Goal: Information Seeking & Learning: Learn about a topic

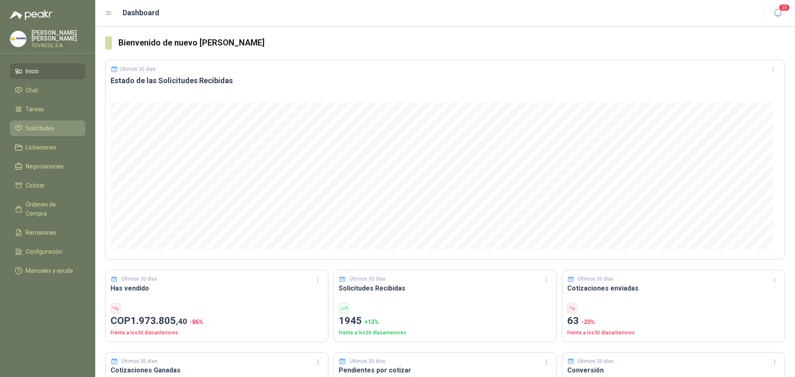
click at [49, 130] on span "Solicitudes" at bounding box center [40, 128] width 29 height 9
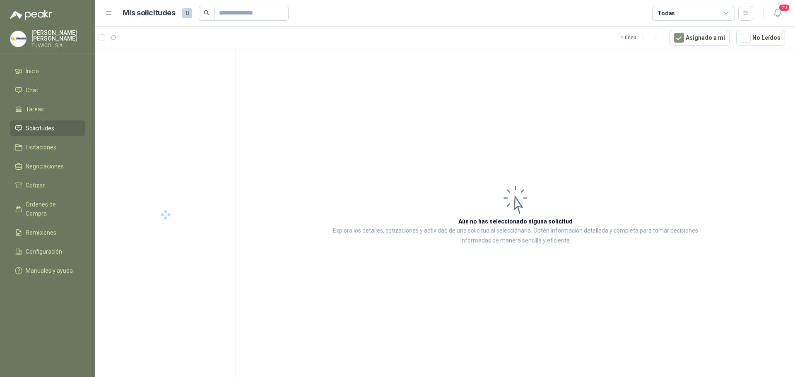
click at [720, 17] on div "Todas" at bounding box center [693, 13] width 83 height 15
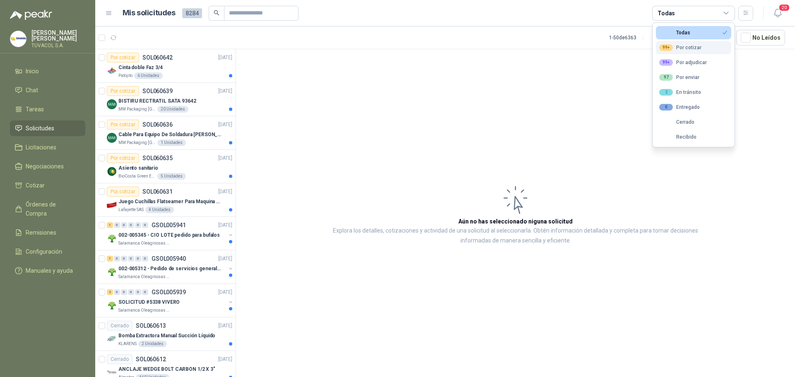
click at [705, 47] on button "99+ Por cotizar" at bounding box center [692, 47] width 75 height 13
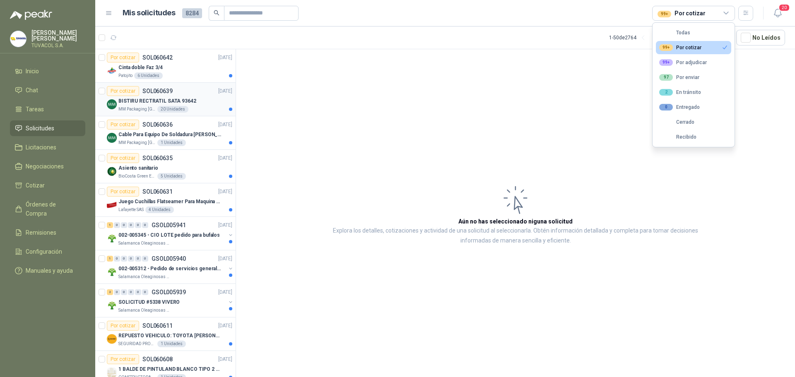
click at [180, 103] on p "BISTIRU RECTRATIL SATA 93642" at bounding box center [157, 101] width 78 height 8
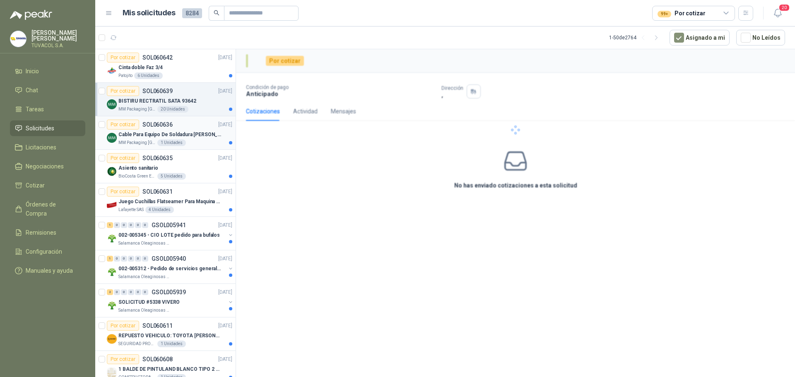
click at [171, 145] on div "1 Unidades" at bounding box center [171, 142] width 29 height 7
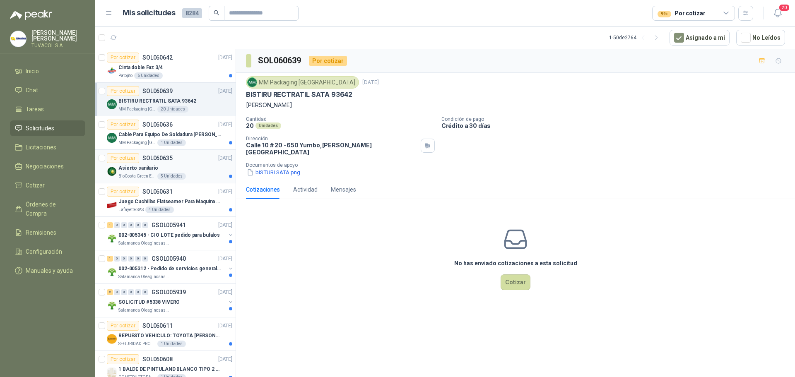
click at [163, 175] on div "5 Unidades" at bounding box center [171, 176] width 29 height 7
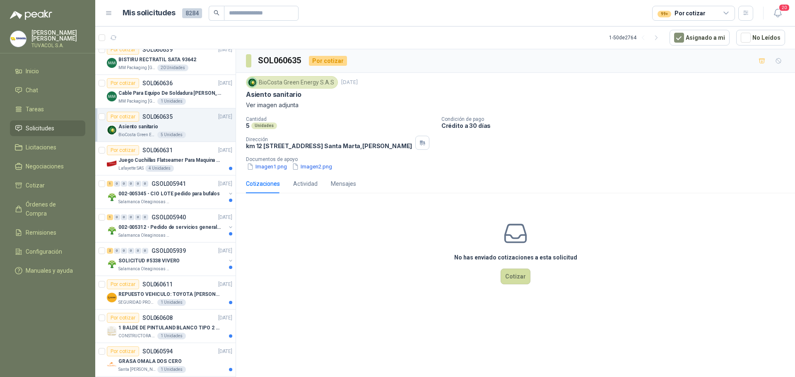
scroll to position [83, 0]
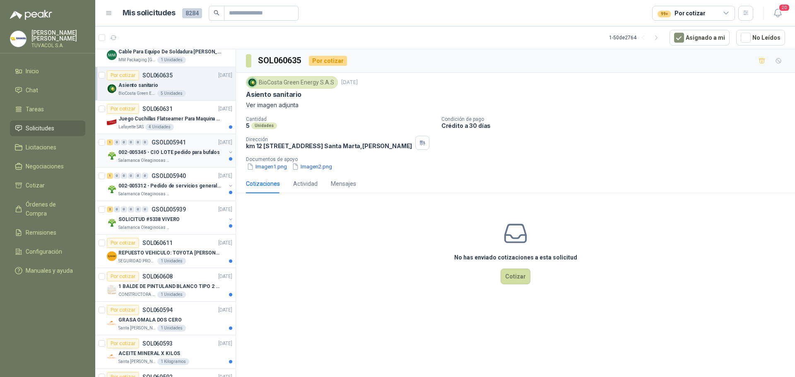
click at [161, 143] on p "GSOL005941" at bounding box center [168, 142] width 34 height 6
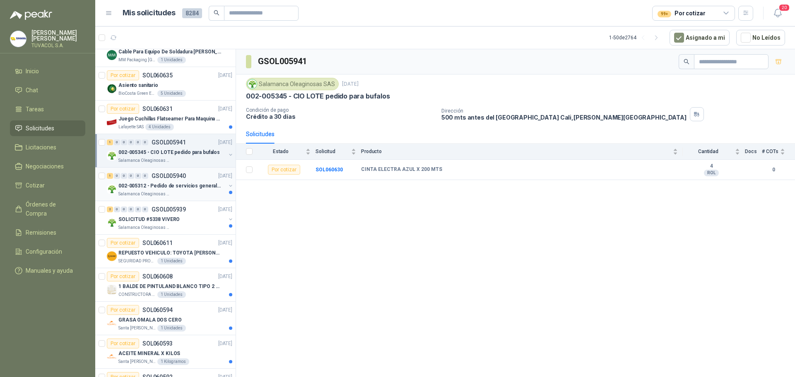
click at [166, 180] on div "1 0 0 0 0 0 GSOL005940 [DATE]" at bounding box center [170, 176] width 127 height 10
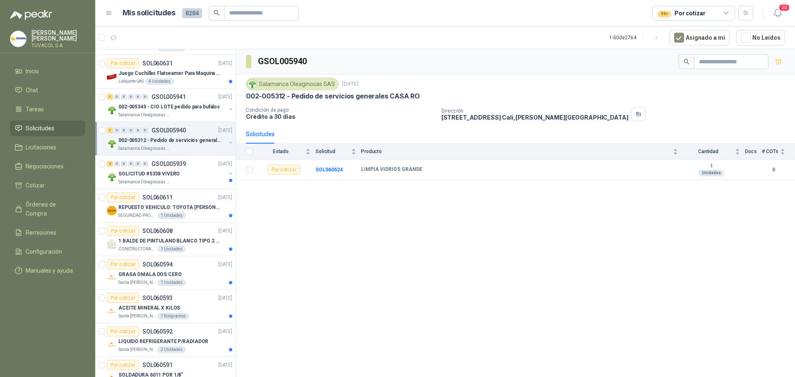
scroll to position [166, 0]
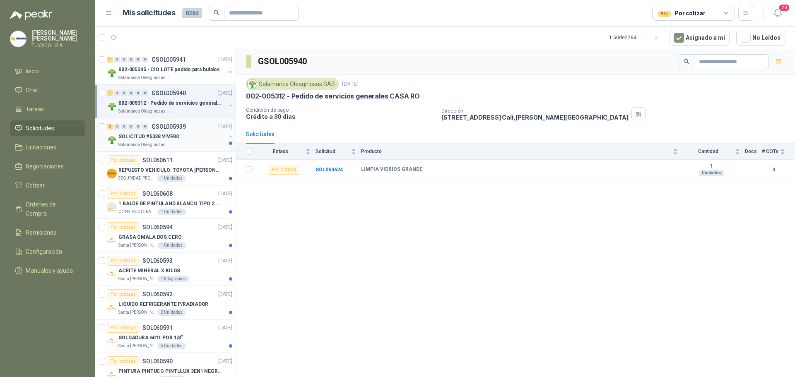
click at [166, 134] on p "SOLICITUD #5338 VIVERO" at bounding box center [148, 137] width 61 height 8
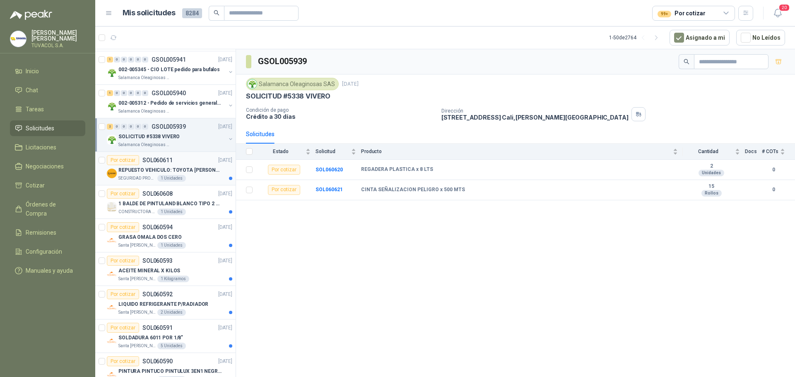
click at [152, 168] on p "REPUESTO VEHICULO: TOYOTA [PERSON_NAME] MODELO 2013, CILINDRAJE 2982" at bounding box center [169, 170] width 103 height 8
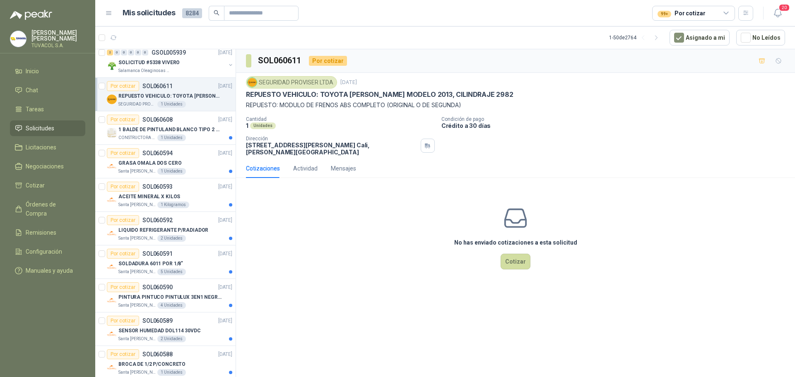
scroll to position [248, 0]
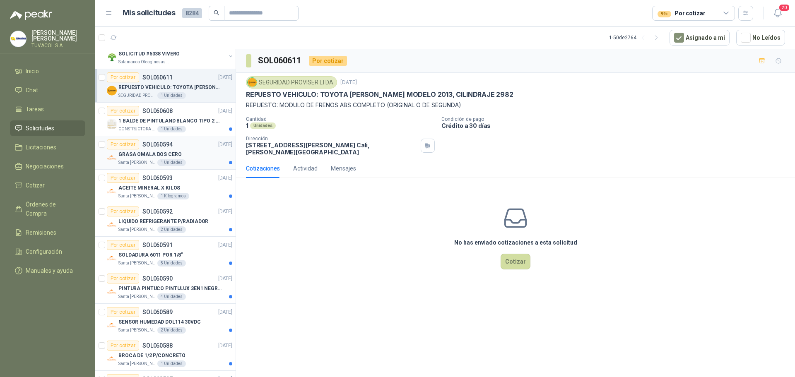
click at [151, 167] on article "Por cotizar SOL060594 [DATE] GRASA OMALA DOS CERO Santa [PERSON_NAME] 1 Unidades" at bounding box center [165, 153] width 140 height 34
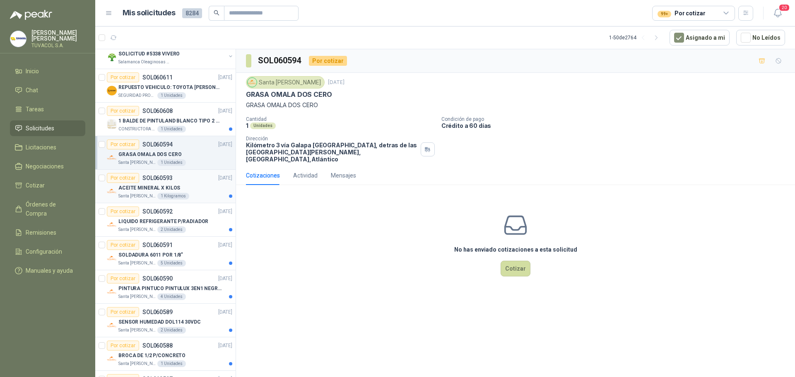
click at [152, 185] on p "ACEITE MINERAL X KILOS" at bounding box center [149, 188] width 62 height 8
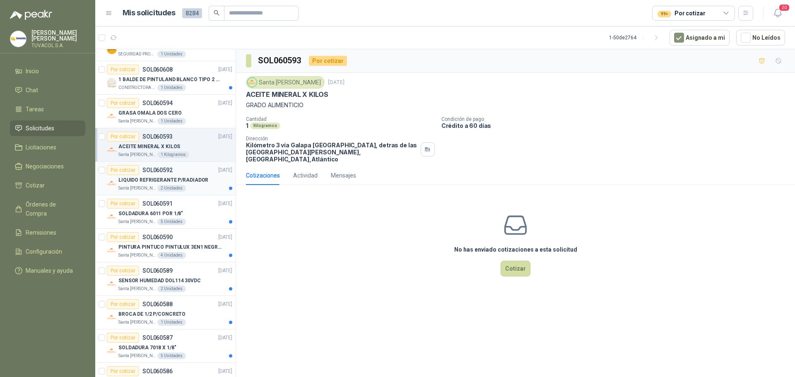
click at [152, 176] on p "LIQUIDO REFRIGERANTE P/RADIADOR" at bounding box center [163, 180] width 90 height 8
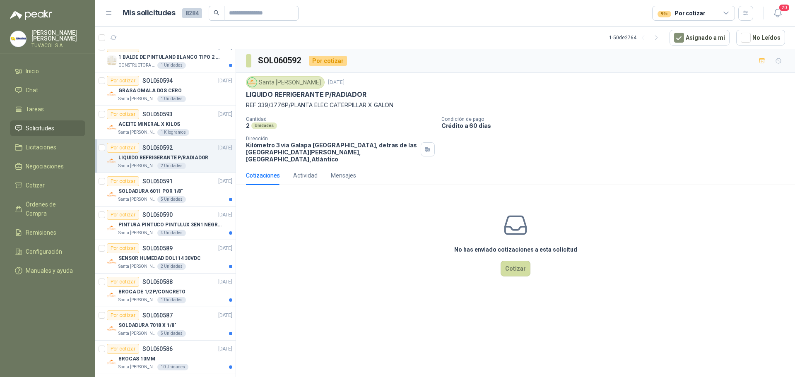
scroll to position [331, 0]
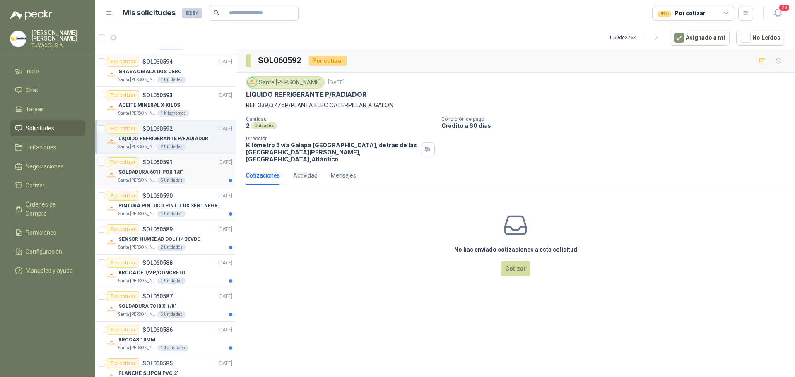
click at [151, 172] on p "SOLDADURA 6011 POR 1/8"" at bounding box center [150, 172] width 65 height 8
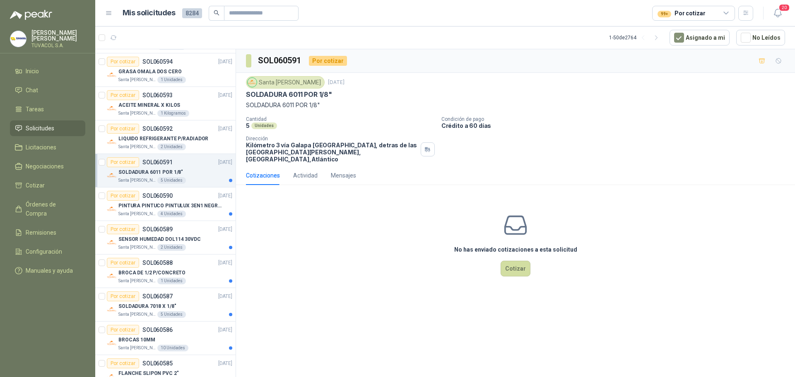
scroll to position [372, 0]
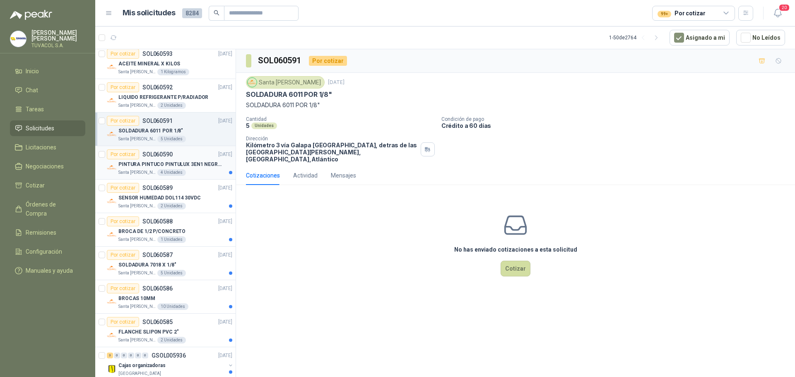
click at [155, 159] on div "Por cotizar SOL060590" at bounding box center [140, 154] width 66 height 10
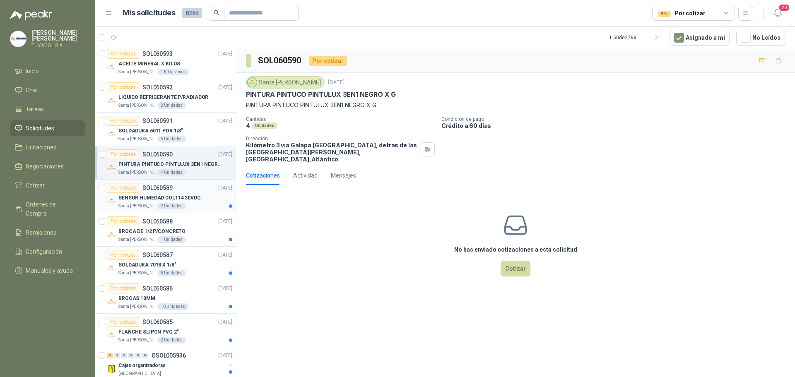
click at [161, 197] on p "SENSOR HUMEDAD DOL114 30VDC" at bounding box center [159, 198] width 82 height 8
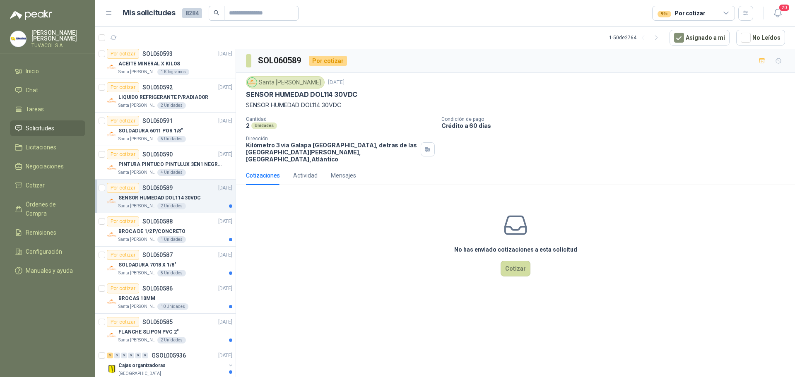
scroll to position [455, 0]
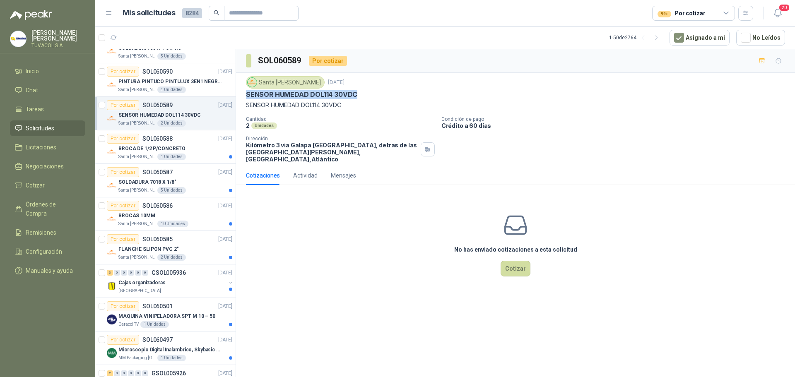
drag, startPoint x: 247, startPoint y: 97, endPoint x: 358, endPoint y: 98, distance: 111.3
click at [358, 98] on div "SENSOR HUMEDAD DOL114 30VDC" at bounding box center [515, 94] width 539 height 9
click at [177, 146] on p "BROCA DE 1/2 P/CONCRETO" at bounding box center [151, 149] width 67 height 8
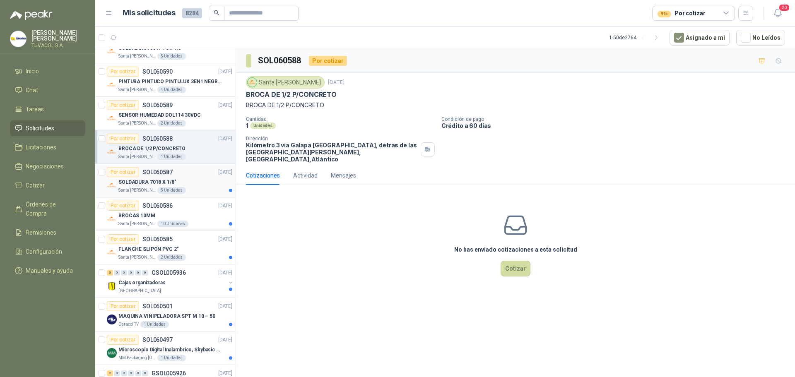
click at [180, 171] on div "Por cotizar SOL060587 [DATE]" at bounding box center [169, 172] width 125 height 10
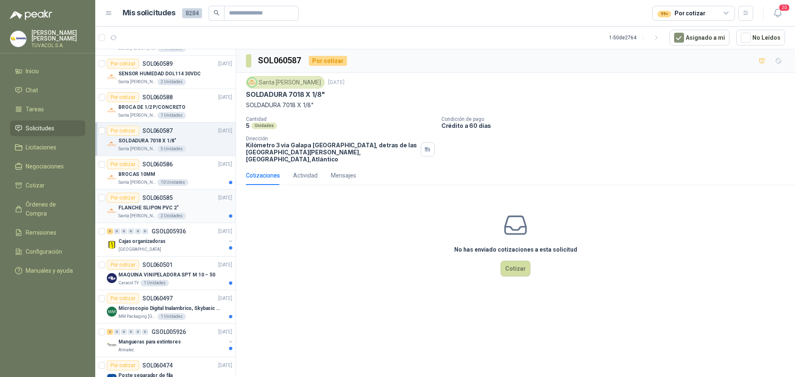
click at [181, 194] on div "Por cotizar SOL060585 [DATE]" at bounding box center [169, 198] width 125 height 10
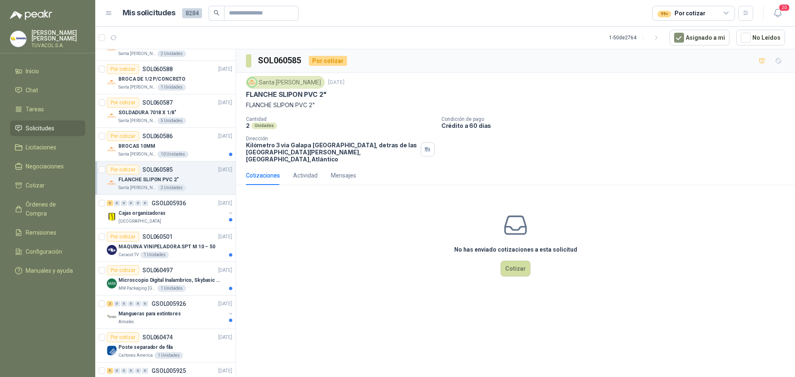
scroll to position [538, 0]
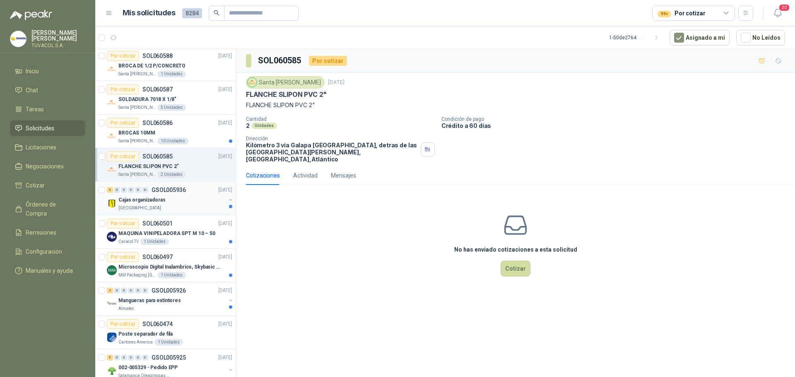
click at [186, 199] on div "Cajas organizadoras" at bounding box center [171, 200] width 107 height 10
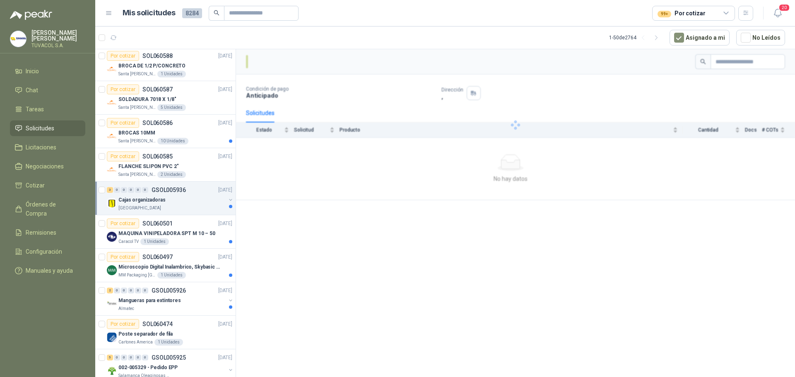
scroll to position [621, 0]
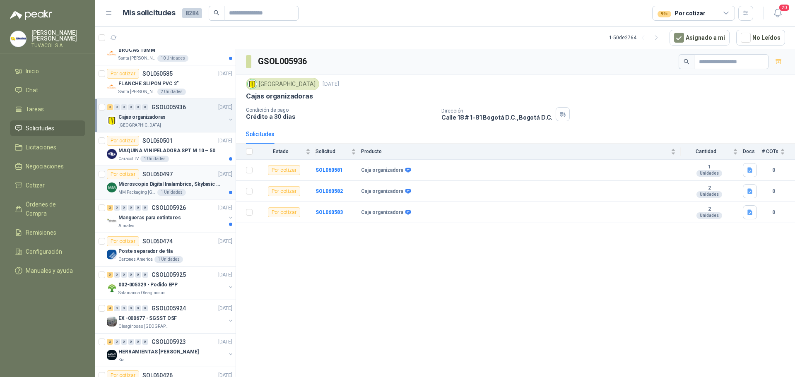
click at [170, 189] on div "1 Unidades" at bounding box center [171, 192] width 29 height 7
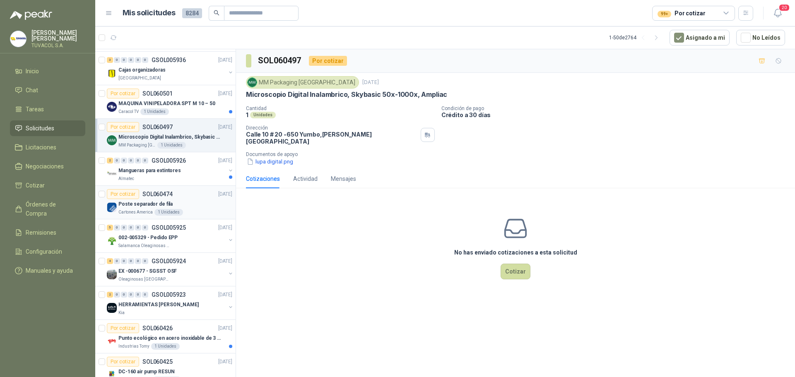
scroll to position [703, 0]
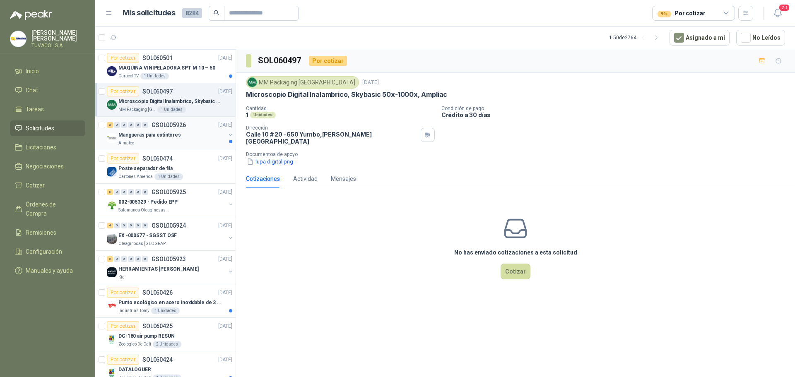
click at [174, 146] on div "Almatec" at bounding box center [171, 143] width 107 height 7
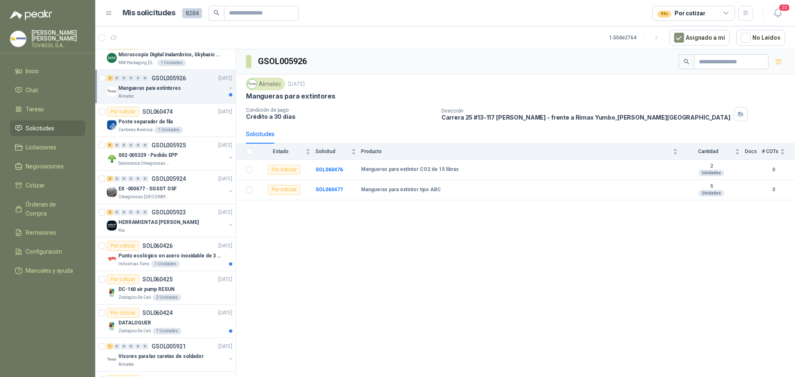
scroll to position [786, 0]
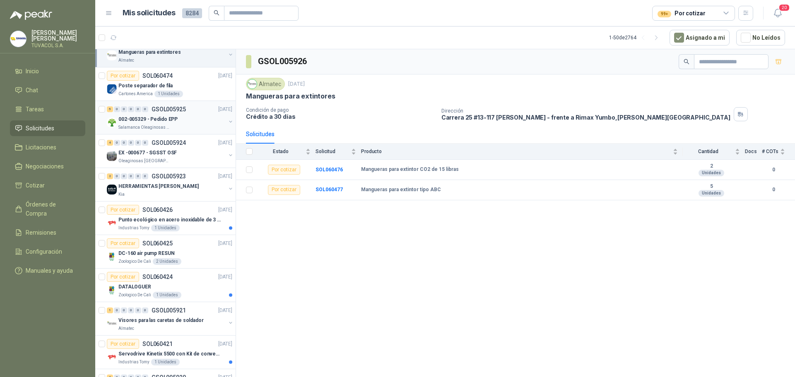
click at [175, 128] on div "Salamanca Oleaginosas SAS" at bounding box center [171, 127] width 107 height 7
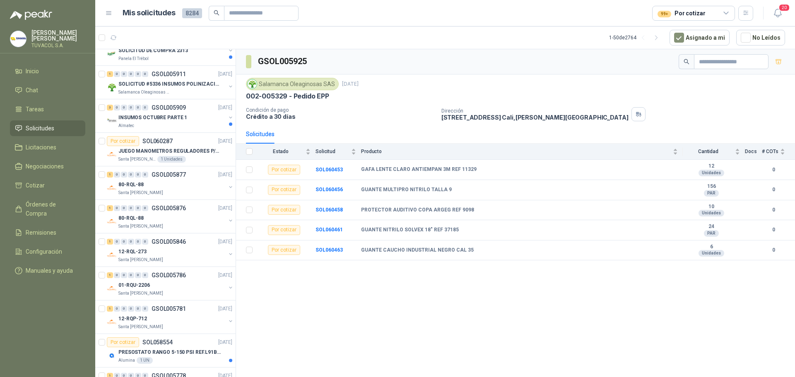
scroll to position [1364, 0]
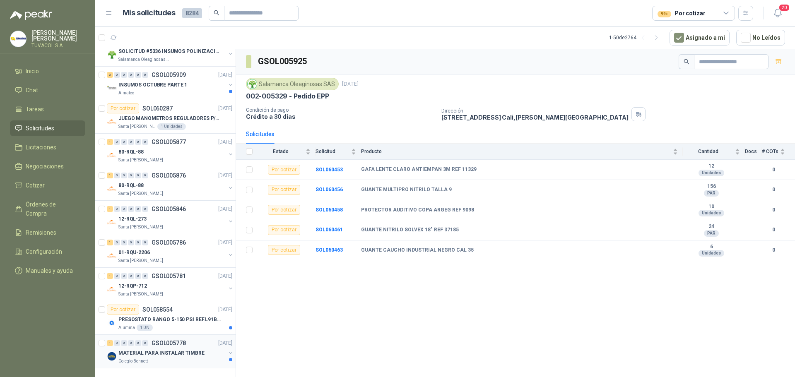
click at [173, 340] on p "GSOL005778" at bounding box center [168, 343] width 34 height 6
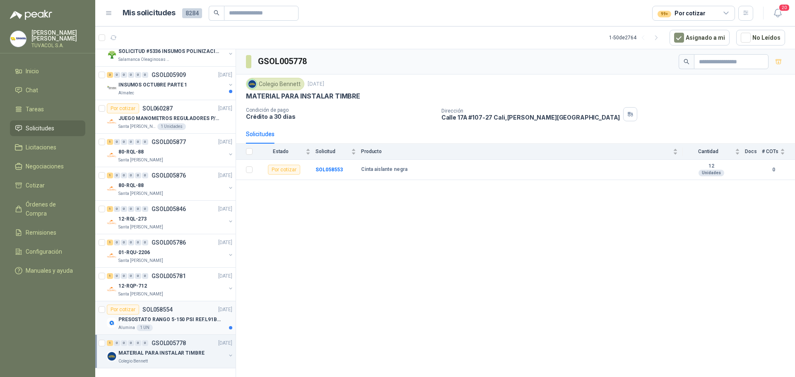
click at [177, 316] on p "PRESOSTATO RANGO 5-150 PSI REF.L91B-1050" at bounding box center [169, 320] width 103 height 8
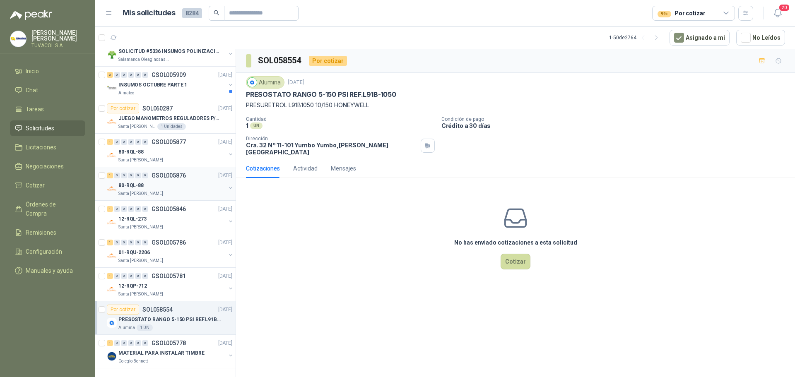
scroll to position [1157, 0]
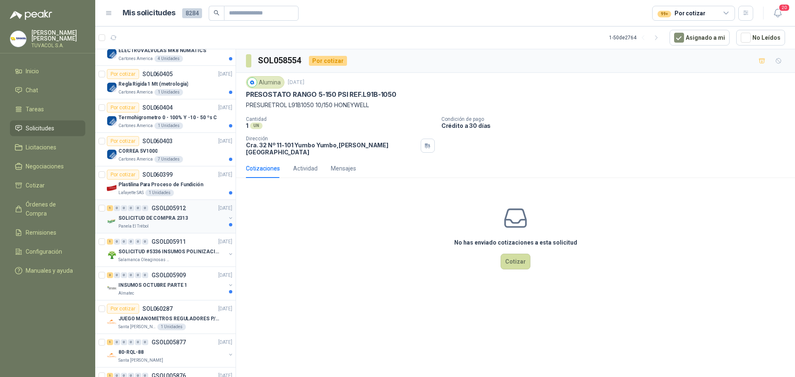
click at [190, 224] on div "Panela El Trébol" at bounding box center [171, 226] width 107 height 7
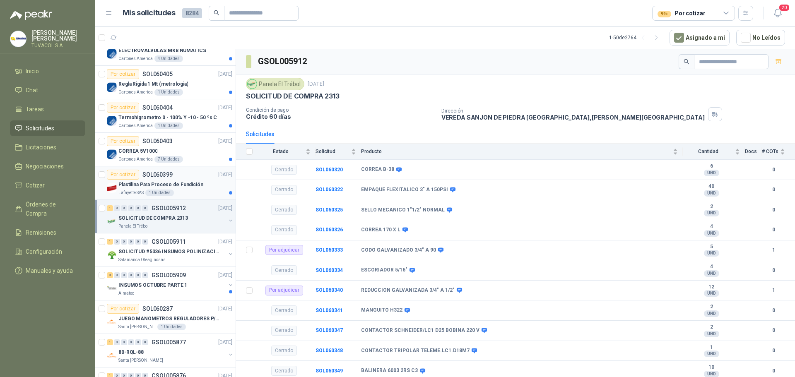
click at [190, 192] on div "Lafayette SAS 1 Unidades" at bounding box center [175, 193] width 114 height 7
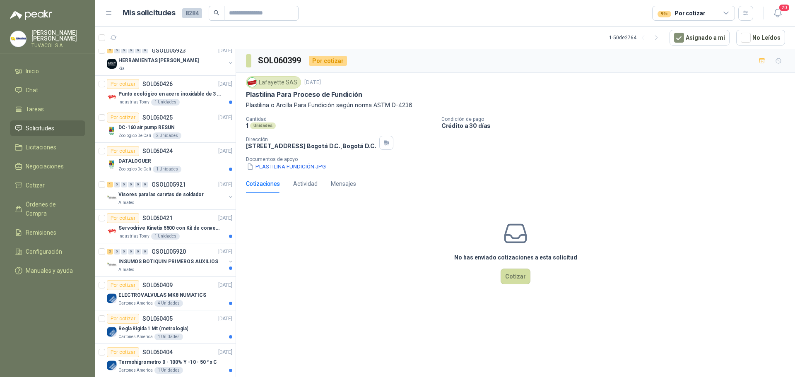
scroll to position [826, 0]
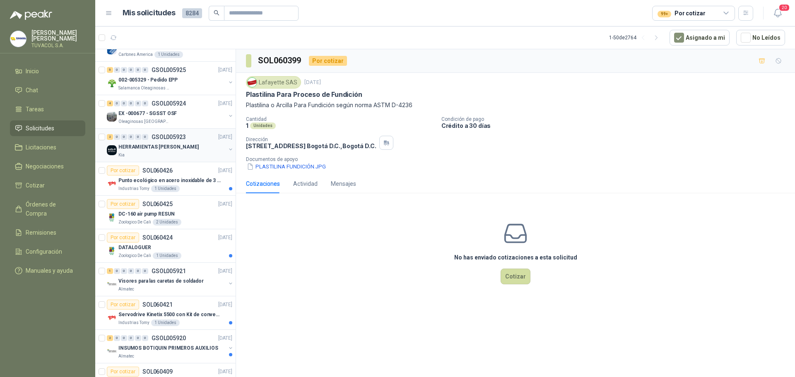
click at [203, 146] on div "HERRAMIENTAS [PERSON_NAME]" at bounding box center [171, 147] width 107 height 10
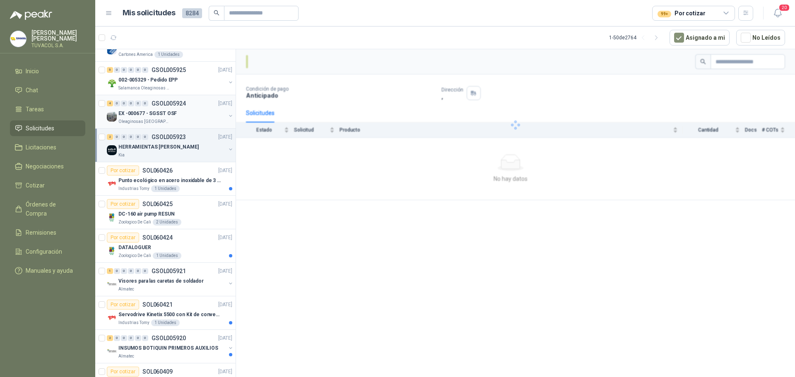
click at [194, 119] on div "Oleaginosas [GEOGRAPHIC_DATA][PERSON_NAME]" at bounding box center [171, 121] width 107 height 7
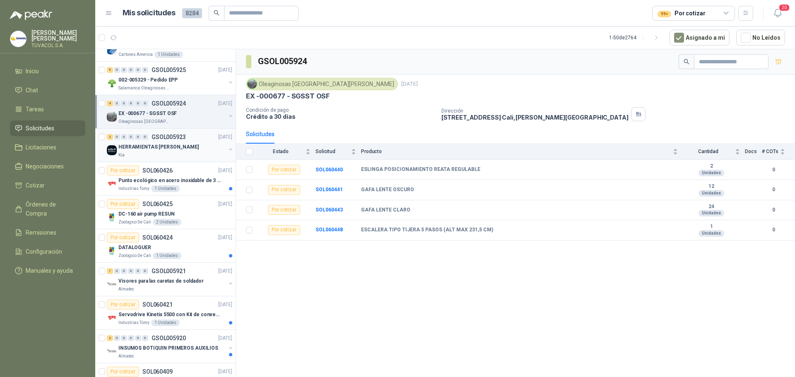
scroll to position [536, 0]
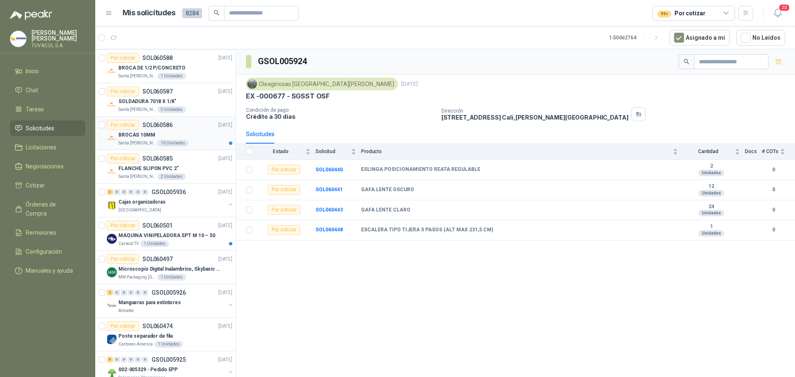
click at [197, 140] on div "Santa [PERSON_NAME] 10 Unidades" at bounding box center [175, 143] width 114 height 7
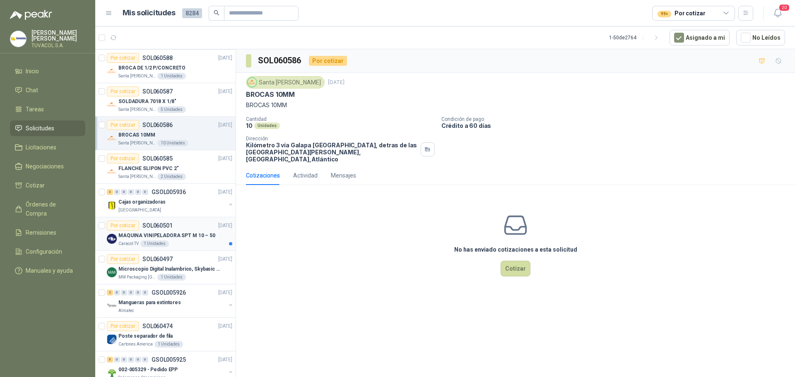
click at [188, 242] on div "Caracol TV 1 Unidades" at bounding box center [175, 243] width 114 height 7
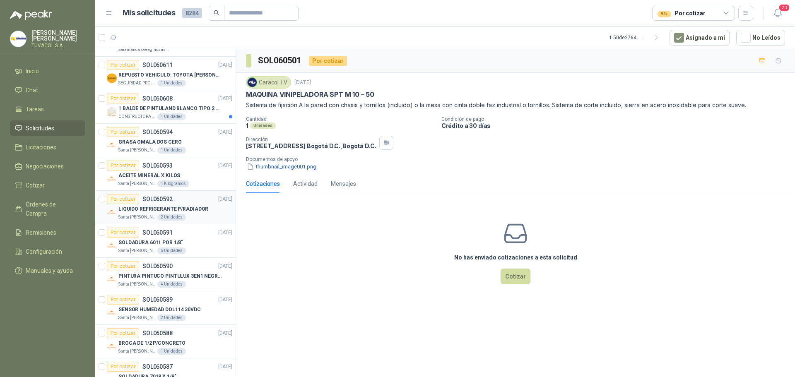
scroll to position [246, 0]
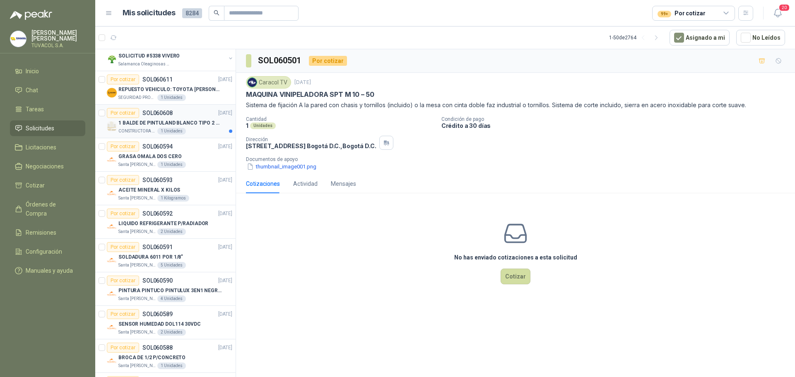
click at [191, 123] on p "1 BALDE DE PINTULAND BLANCO TIPO 2 DE 2.5 GLS" at bounding box center [169, 123] width 103 height 8
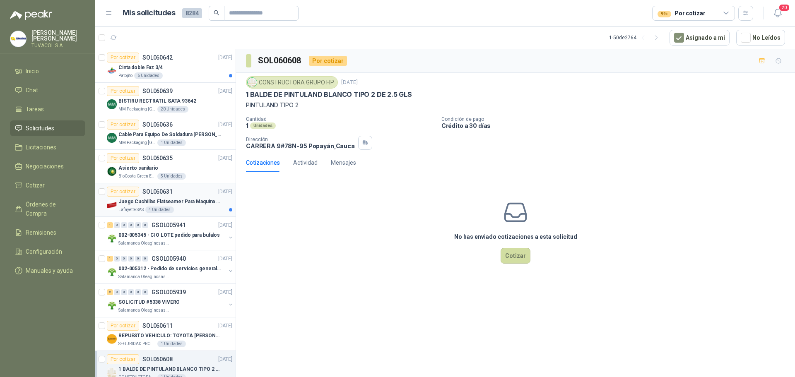
click at [189, 201] on p "Juego Cuchillas Flatseamer Para Maquina de Coser" at bounding box center [169, 202] width 103 height 8
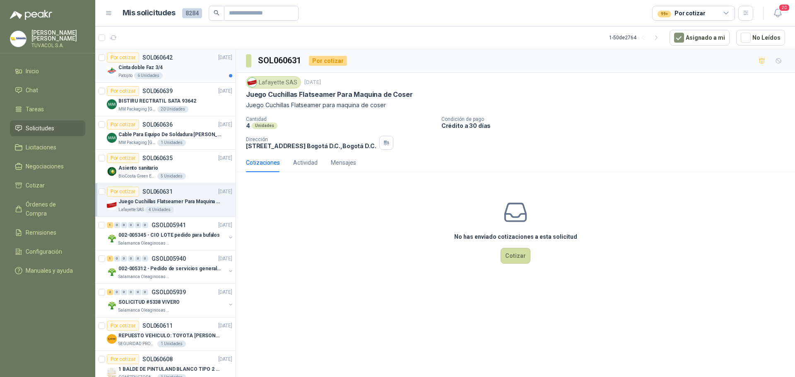
click at [195, 66] on div "Cinta doble Faz 3/4" at bounding box center [175, 67] width 114 height 10
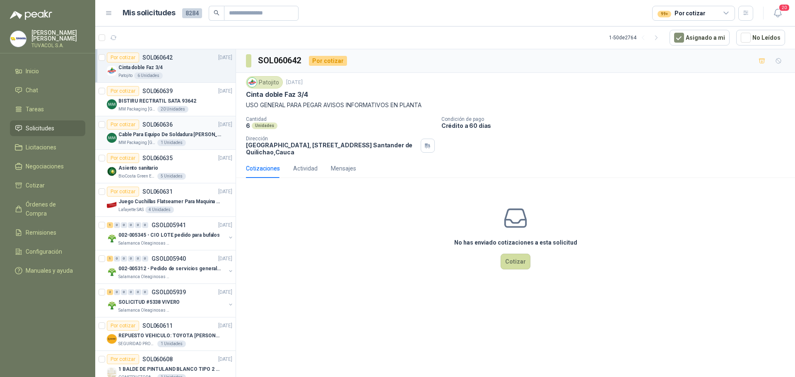
click at [157, 145] on div "1 Unidades" at bounding box center [171, 142] width 29 height 7
